Goal: Task Accomplishment & Management: Manage account settings

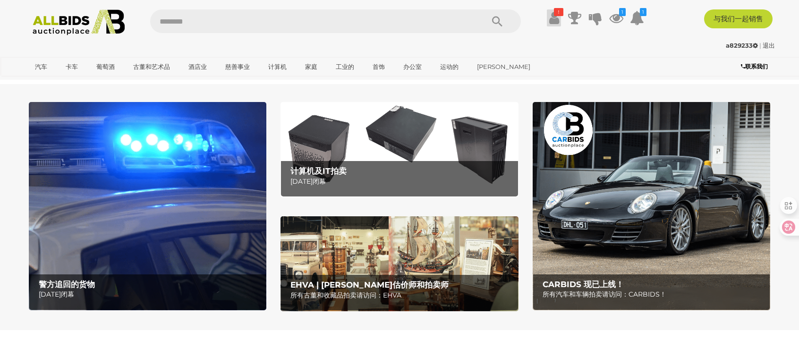
click at [555, 18] on icon at bounding box center [554, 17] width 10 height 17
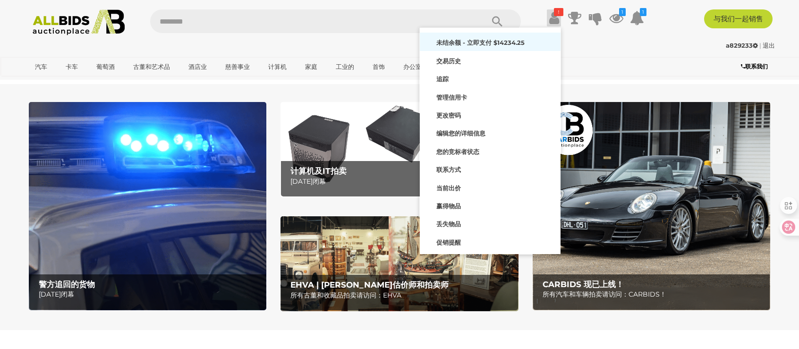
click at [479, 45] on font "未结余额 - 立即支付 $14234.25" at bounding box center [480, 43] width 88 height 8
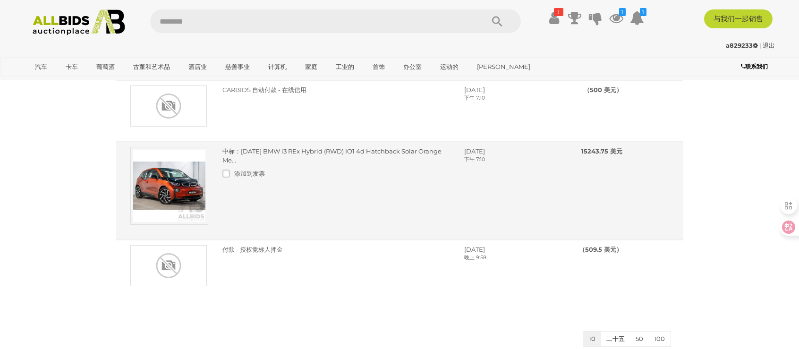
scroll to position [236, 0]
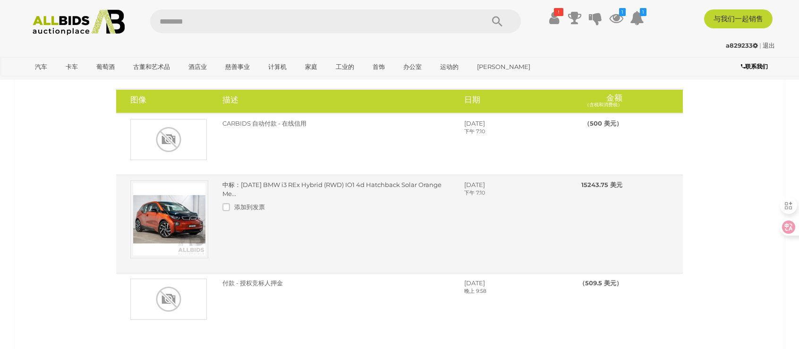
click at [313, 197] on font "中标：2015 年 5 月 BMW i3 REx Hybrid (RWD) IO1 4d Hatchback Solar Orange Me..." at bounding box center [331, 189] width 219 height 17
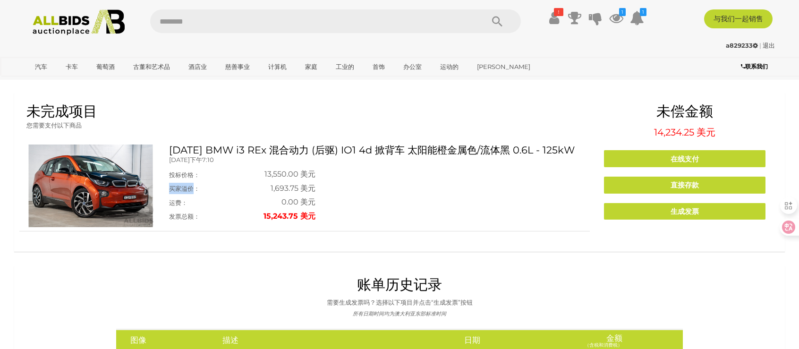
drag, startPoint x: 169, startPoint y: 201, endPoint x: 192, endPoint y: 202, distance: 22.7
click at [192, 192] on font "买家溢价：" at bounding box center [184, 189] width 31 height 8
drag, startPoint x: 188, startPoint y: 200, endPoint x: 166, endPoint y: 158, distance: 47.5
click at [166, 158] on div "2015年5月 BMW i3 REx 混合动力 (后驱) IO1 4d 掀背车 太阳能橙金属色/流体黑 0.6L - 125kW 2025年9月11日星期四 …" at bounding box center [376, 183] width 428 height 79
drag, startPoint x: 169, startPoint y: 185, endPoint x: 345, endPoint y: 226, distance: 181.2
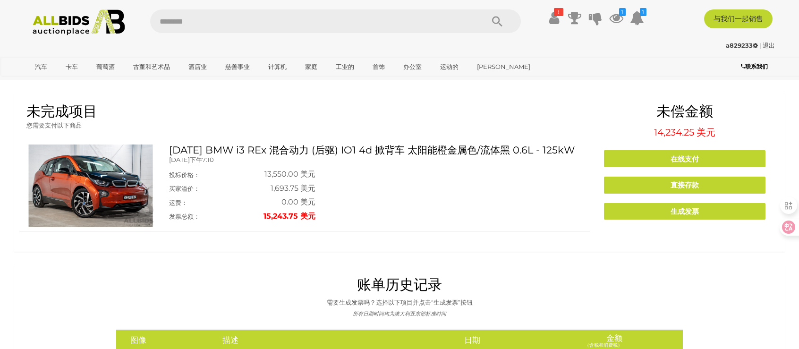
click at [345, 223] on div "2015年5月 BMW i3 REx 混合动力 (后驱) IO1 4d 掀背车 太阳能橙金属色/流体黑 0.6L - 125kW 2025年9月11日星期四 …" at bounding box center [376, 183] width 428 height 79
copy table
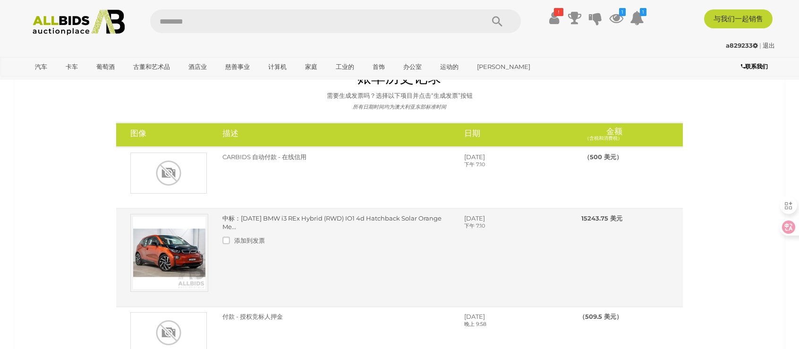
scroll to position [189, 0]
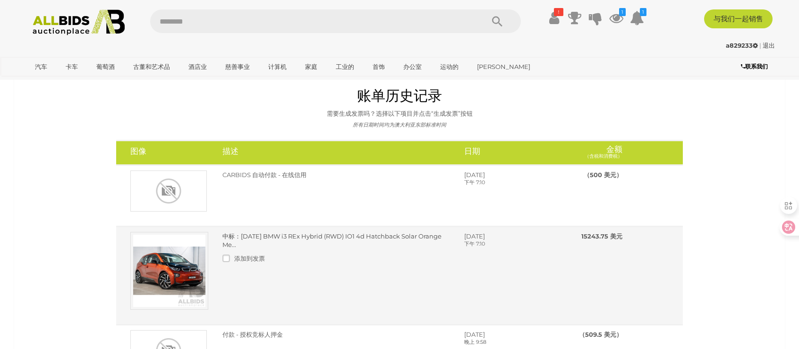
click at [278, 249] on div "中标：2015 年 5 月 BMW i3 REx Hybrid (RWD) IO1 4d Hatchback Solar Orange Me... 添加到发票" at bounding box center [336, 250] width 242 height 36
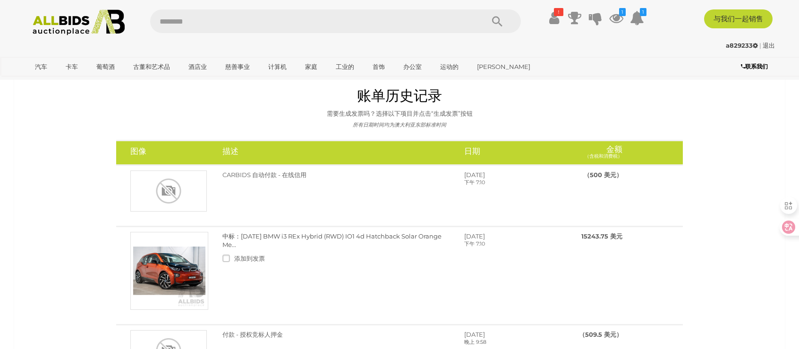
click at [85, 243] on div "图像 描述 日期 金额 （含税和消费税）" at bounding box center [399, 301] width 760 height 343
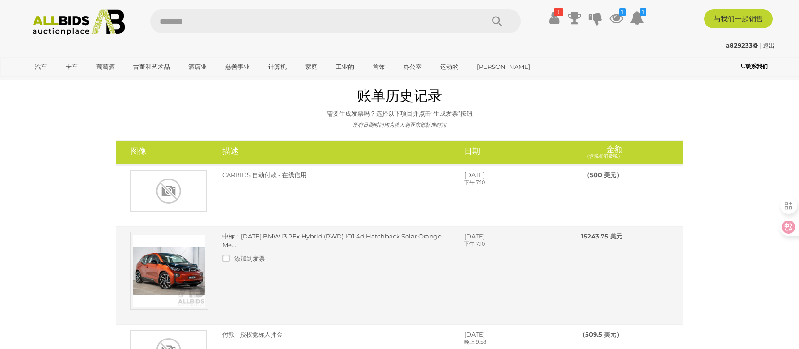
click at [202, 244] on img at bounding box center [169, 271] width 78 height 78
